Goal: Transaction & Acquisition: Obtain resource

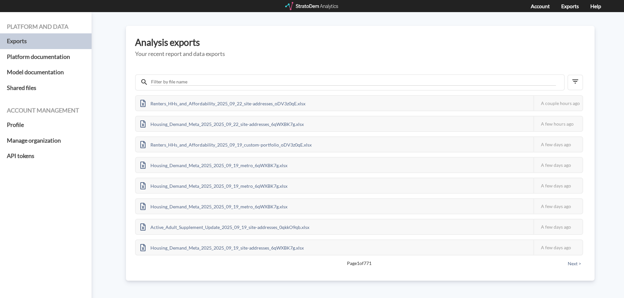
click at [307, 1] on div "Account Exports Help" at bounding box center [312, 6] width 624 height 12
click at [307, 3] on div at bounding box center [312, 6] width 54 height 8
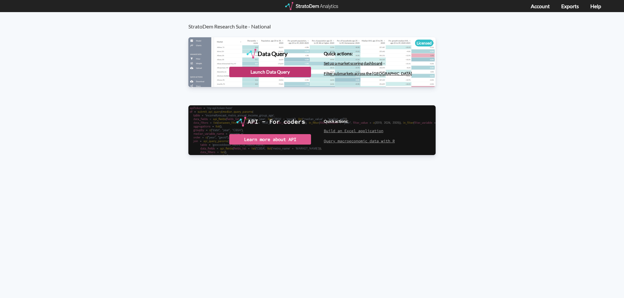
click at [287, 76] on div "Launch Data Query" at bounding box center [270, 72] width 82 height 10
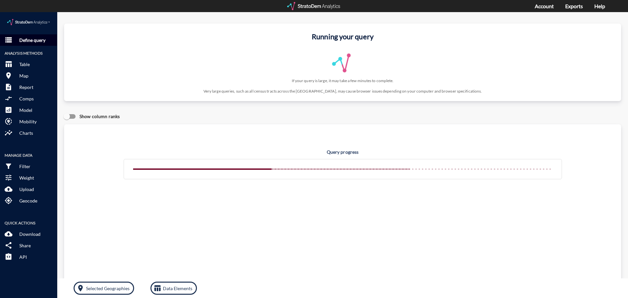
click p "Define query"
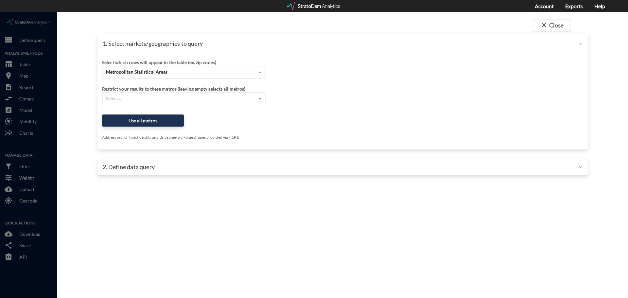
click div "Metropolitan Statistical Areas"
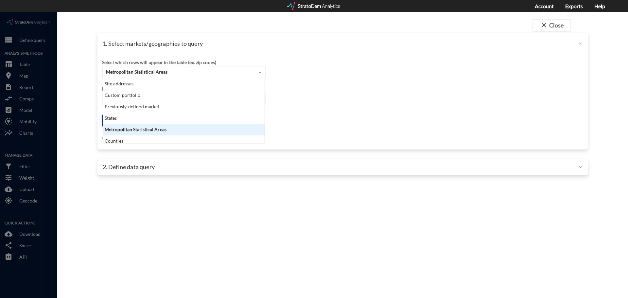
click div "Metropolitan Statistical Areas"
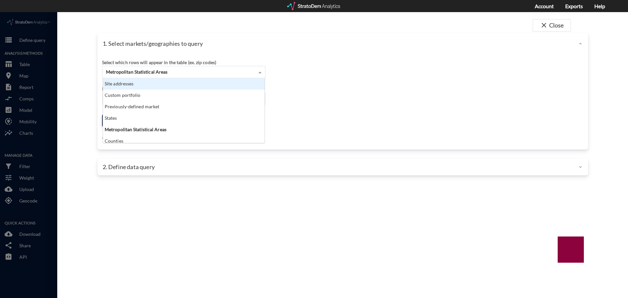
click div "Site addresses"
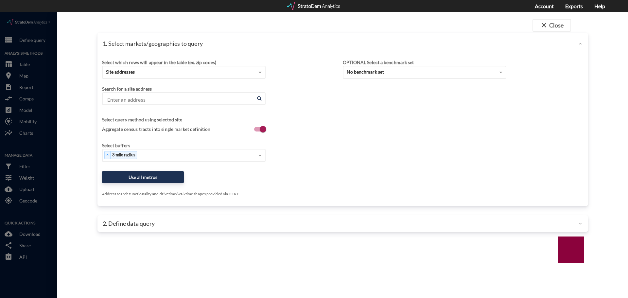
click div "Search for a site address Enter an address Enter an address"
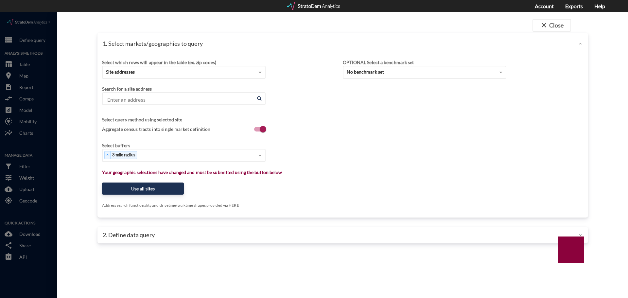
click div "Enter an address Enter an address"
click input "Enter an address"
paste input "[STREET_ADDRESS]"
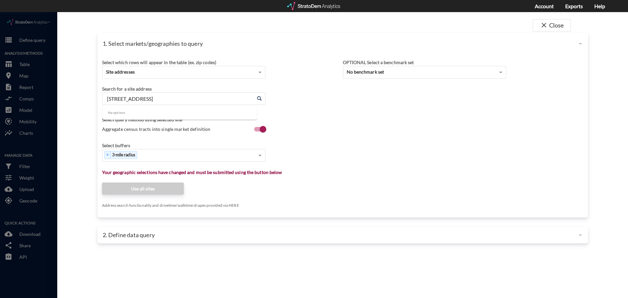
type input "[STREET_ADDRESS]"
click input "Enter an address"
paste input "[STREET_ADDRESS]"
click li "[STREET_ADDRESS][US_STATE]"
type input "[STREET_ADDRESS][US_STATE]"
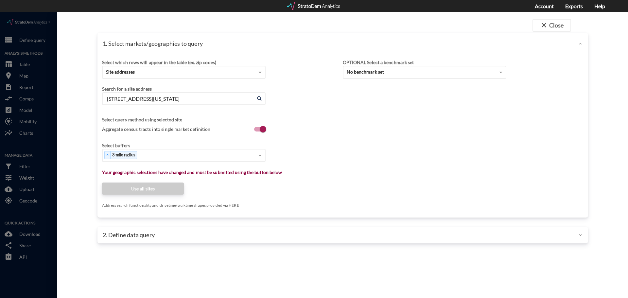
click div "1. Select markets/geographies to query Select which rows will appear in the tab…"
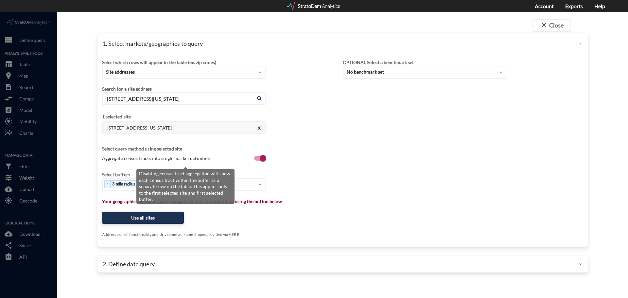
click span "Aggregate census tracts into single market definition"
click input "Aggregate census tracts into single market definition"
checkbox input "true"
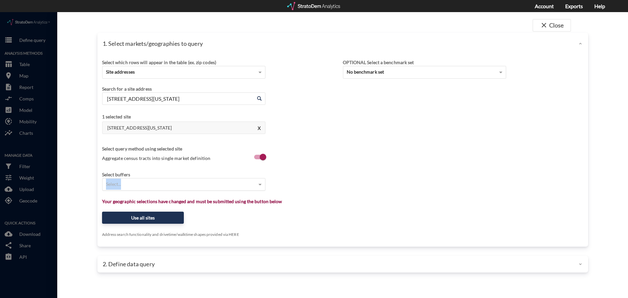
click div "Select..."
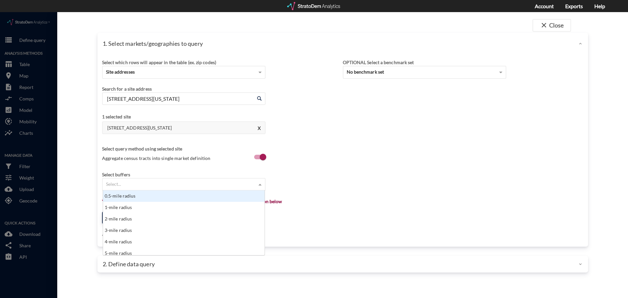
type input "1"
click div "1-mile radius"
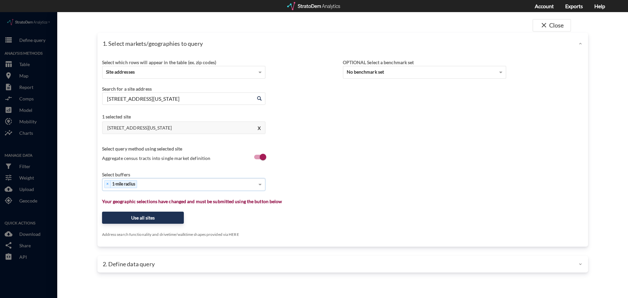
type input "3"
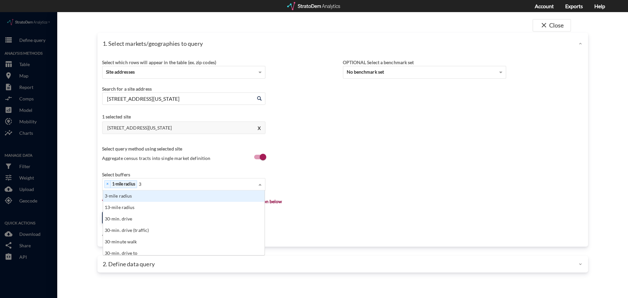
click div "3-mile radius"
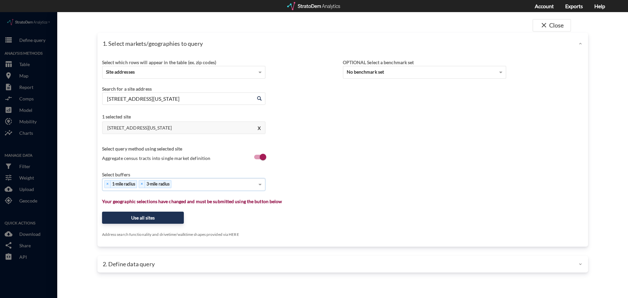
type input "5"
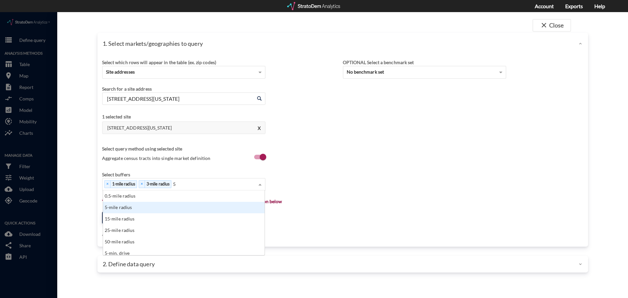
click div "5-mile radius"
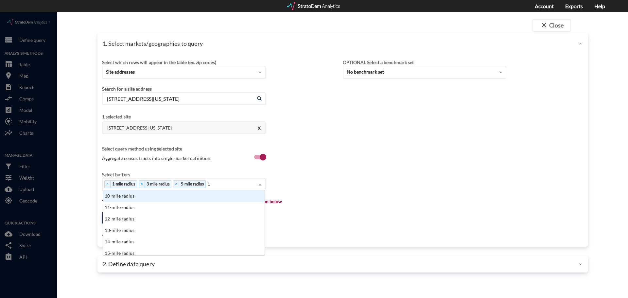
type input "10"
click div "10-mile radius"
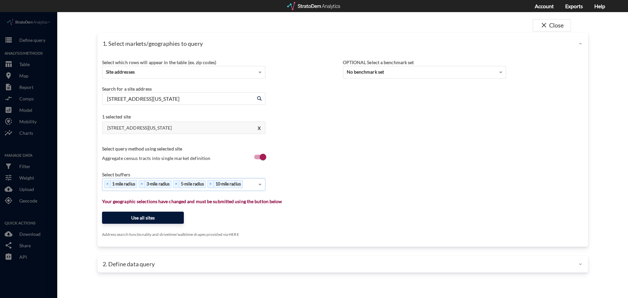
click button "Use all sites"
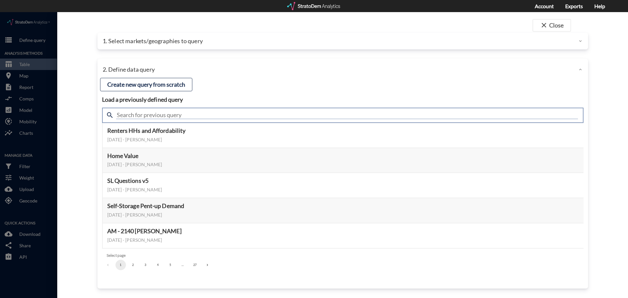
click input "text"
type input "demand"
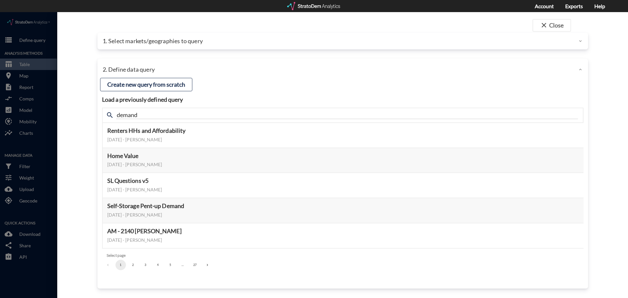
click div "close Close 1. Select markets/geographies to query Select which rows will appea…"
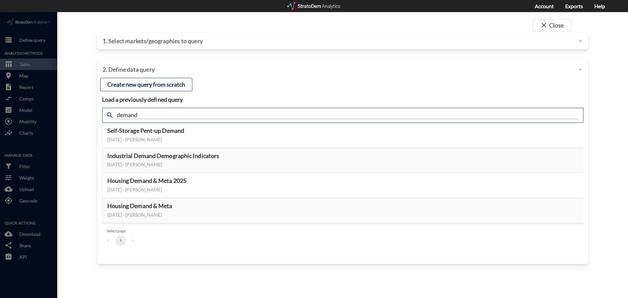
click input "demand"
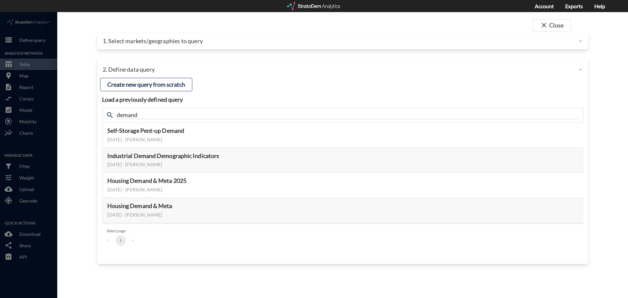
click div
click button "Select this query"
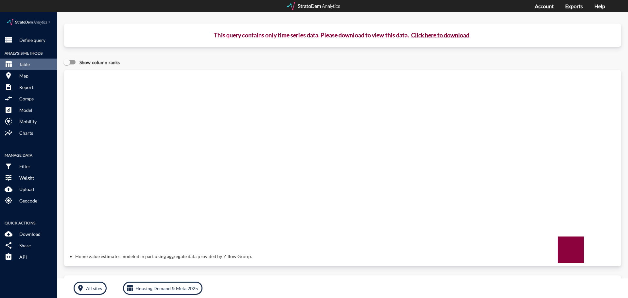
click button "Click here to download"
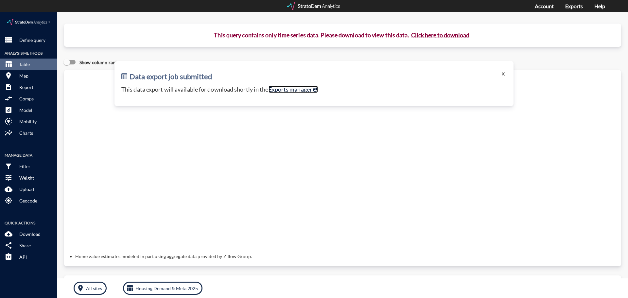
click link "Exports manager"
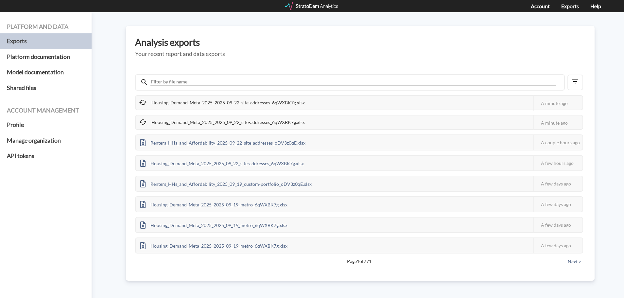
drag, startPoint x: 121, startPoint y: 117, endPoint x: 113, endPoint y: 123, distance: 10.5
click at [121, 117] on div "Platform and data Exports Platform documentation Model documentation Shared fil…" at bounding box center [312, 155] width 624 height 286
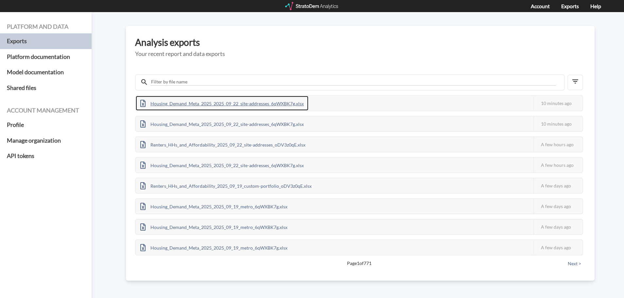
click at [165, 105] on div "Housing_Demand_Meta_2025_2025_09_22_site-addresses_6qWXBK7g.xlsx" at bounding box center [222, 103] width 173 height 15
